Goal: Find specific page/section: Find specific page/section

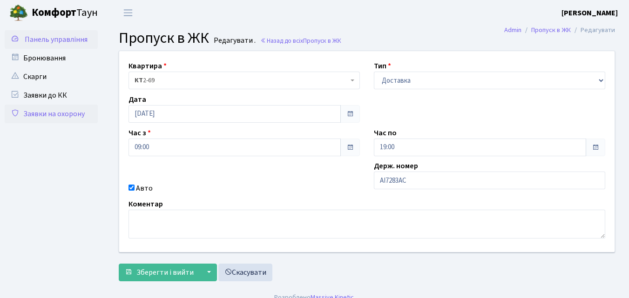
click at [67, 41] on span "Панель управління" at bounding box center [56, 39] width 63 height 10
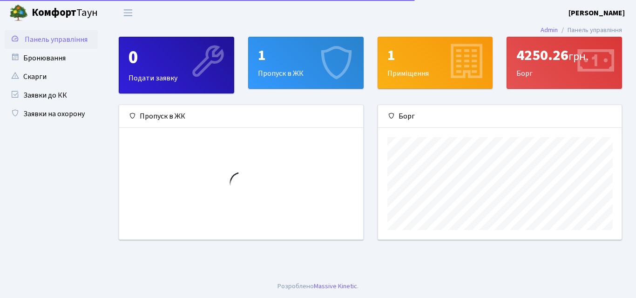
click at [283, 72] on div "1 Пропуск в ЖК" at bounding box center [305, 62] width 114 height 51
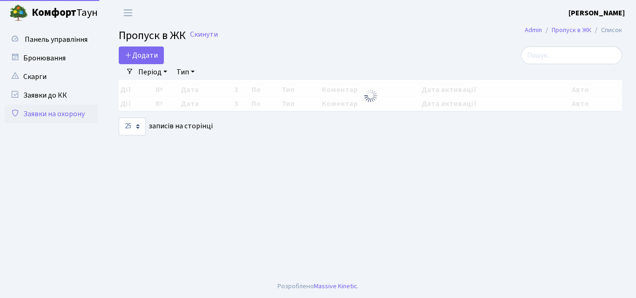
select select "25"
